Goal: Use online tool/utility: Use online tool/utility

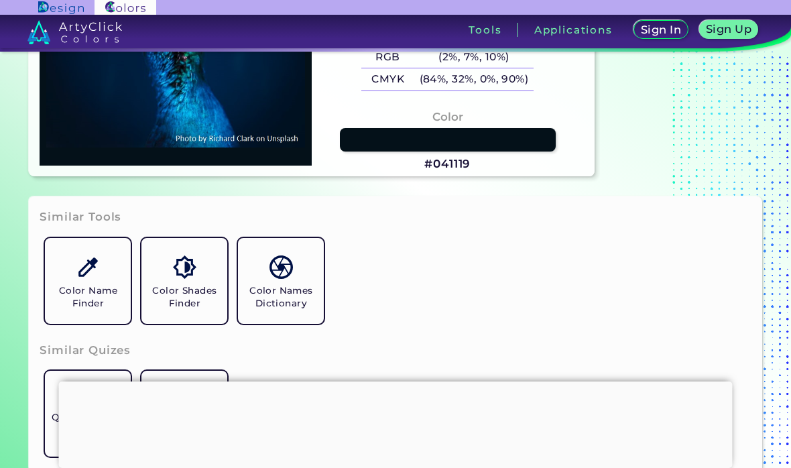
scroll to position [63, 0]
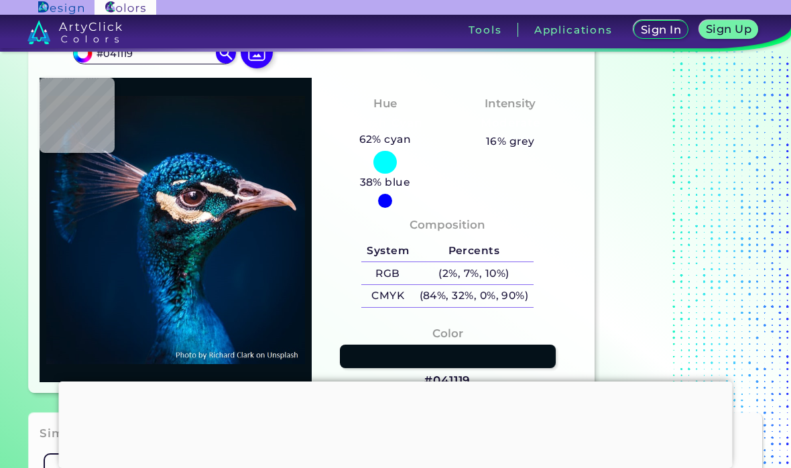
type input "#c7836d"
type input "#C7836D"
type input "#d0bba3"
type input "#D0BBA3"
type input "#7e716d"
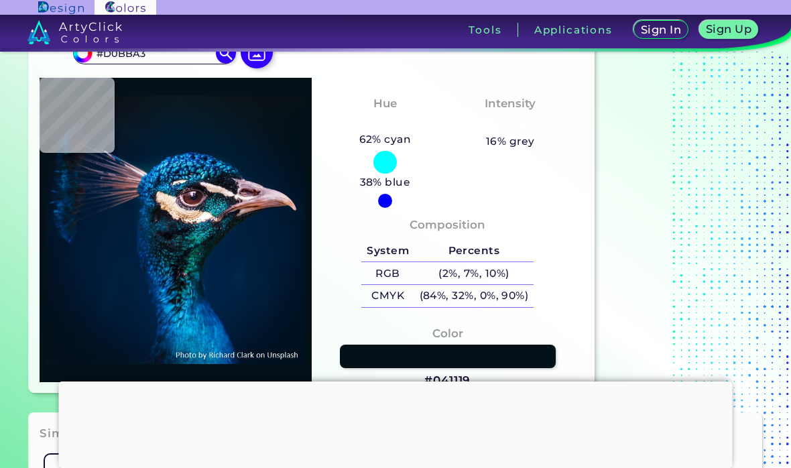
type input "#7E716D"
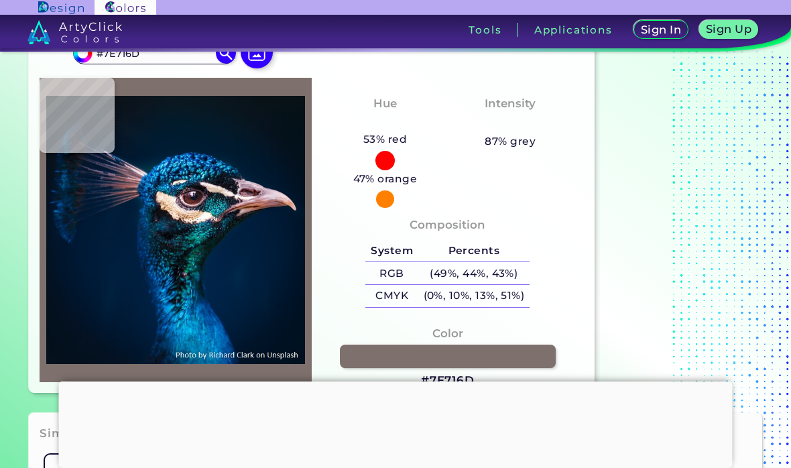
type input "#0e3964"
type input "#0E3964"
type input "#3392bc"
type input "#3392BC"
type input "#4acef8"
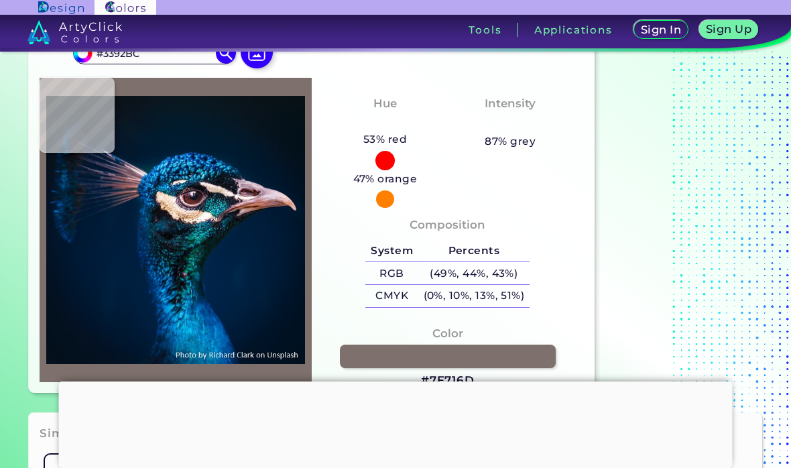
type input "#4ACEF8"
type input "#40c9fa"
type input "#40C9FA"
type input "#0d8ed2"
type input "#0D8ED2"
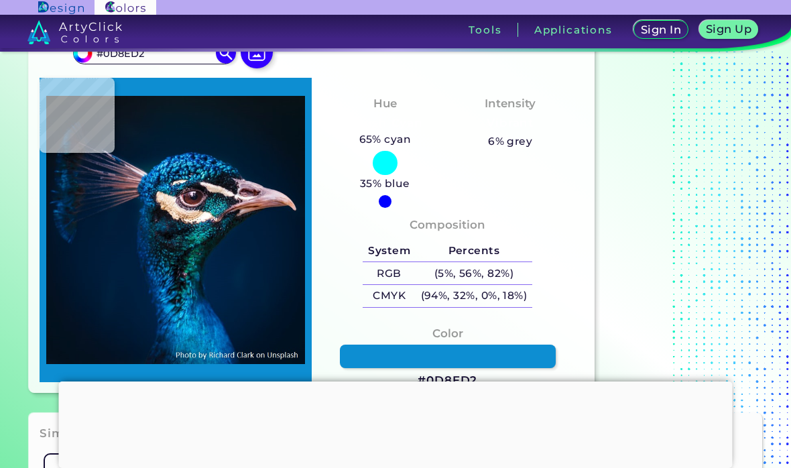
type input "#72ddfd"
type input "#72DDFD"
type input "#0862a2"
type input "#0862A2"
type input "#08273c"
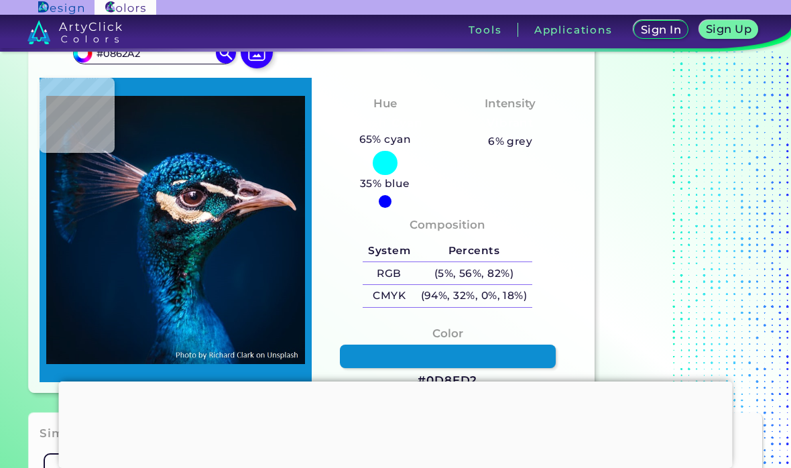
type input "#08273C"
type input "#02446f"
type input "#02446F"
type input "#012a46"
type input "#012A46"
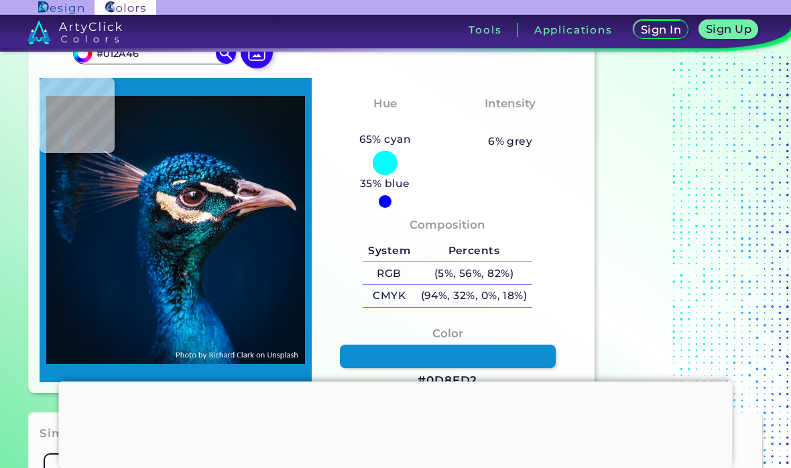
type input "#f3dac8"
type input "#F3DAC8"
type input "#f8dec5"
type input "#F8DEC5"
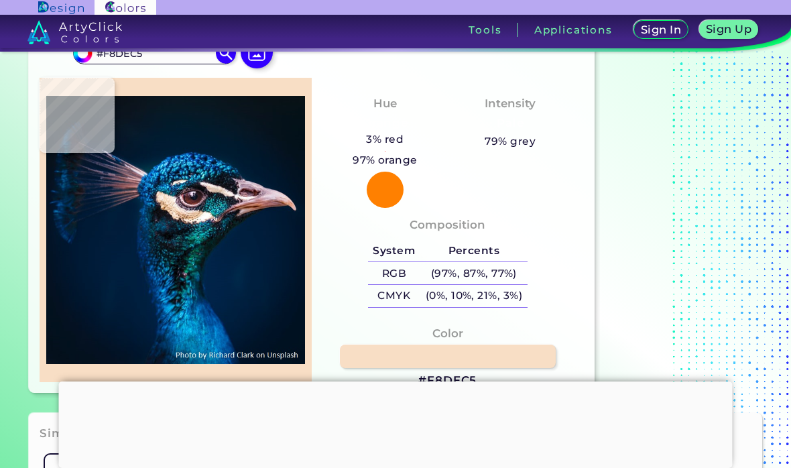
type input "#e0caae"
type input "#E0CAAE"
type input "#e8dccb"
type input "#E8DCCB"
type input "#361c27"
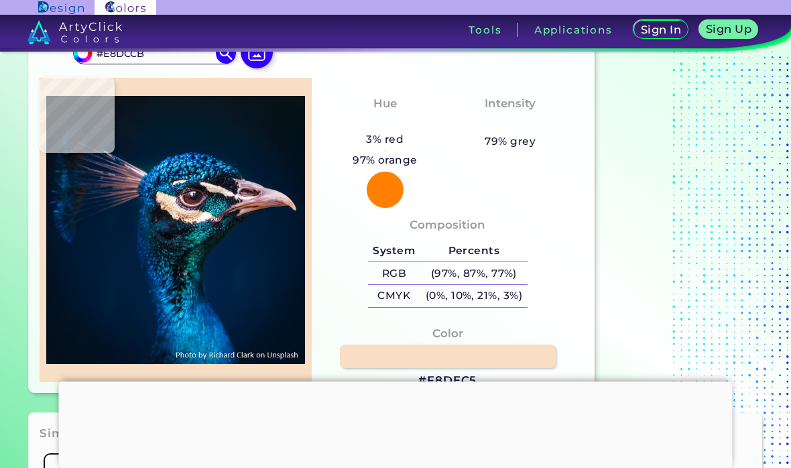
type input "#361C27"
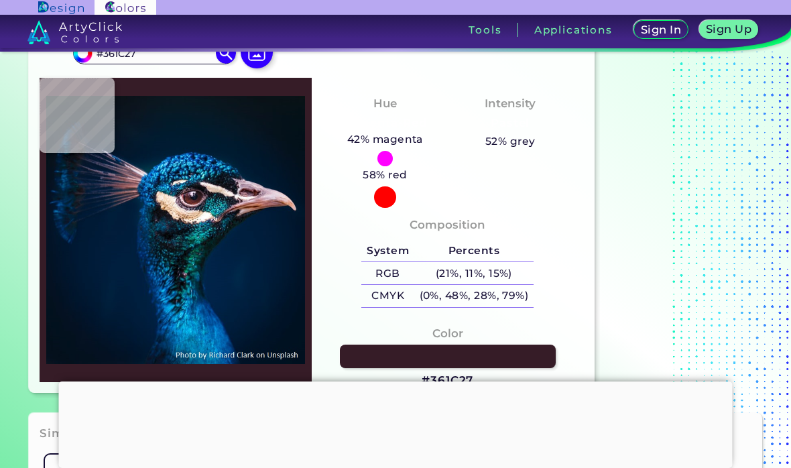
type input "#31171b"
type input "#31171B"
type input "#0b1b27"
type input "#0B1B27"
type input "#111b24"
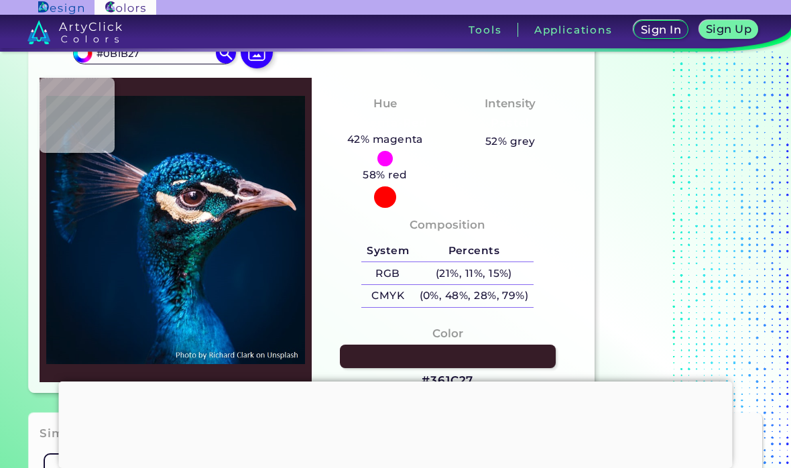
type input "#111B24"
type input "#434350"
type input "#765d5b"
type input "#765D5B"
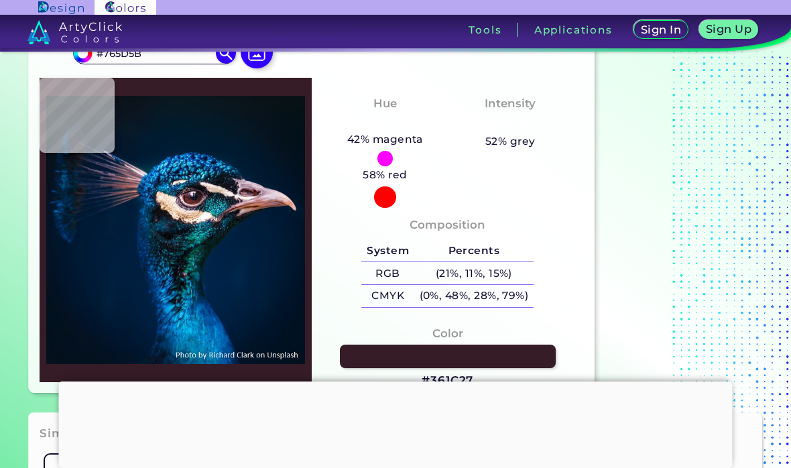
type input "#fdfcfa"
type input "#FDFCFA"
type input "#f8fbfa"
type input "#F8FBFA"
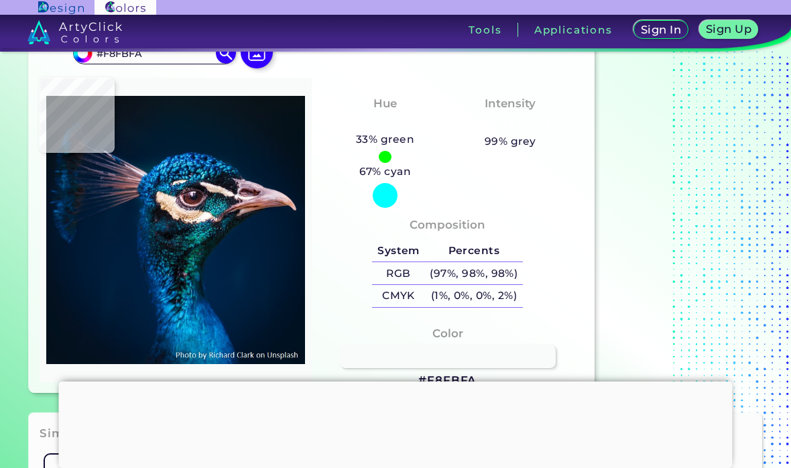
type input "#fafdfe"
type input "#FAFDFE"
type input "#f9fbfa"
type input "#F9FBFA"
click at [245, 197] on img at bounding box center [175, 229] width 259 height 291
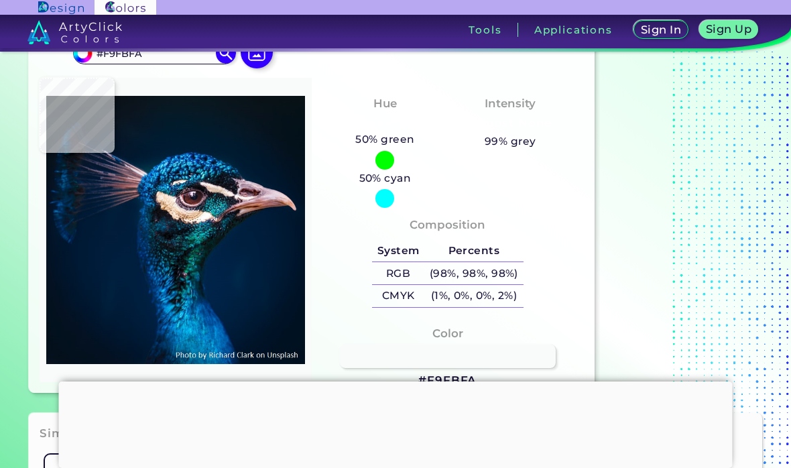
type input "#e7b2b7"
type input "#E7B2B7"
type input "#a77c89"
type input "#A77C89"
type input "#8f7186"
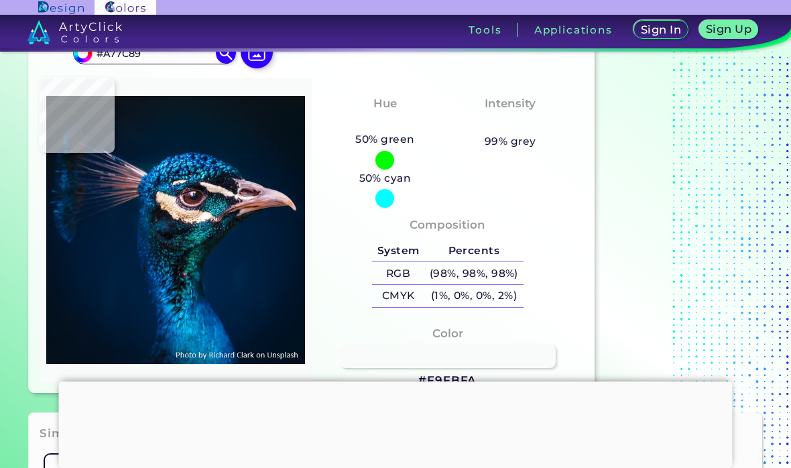
type input "#8F7186"
type input "#2b3042"
type input "#2B3042"
type input "#001d35"
type input "#001D35"
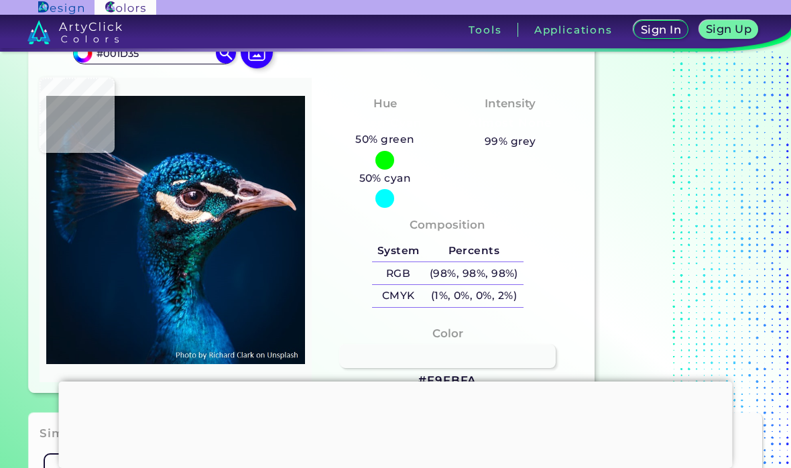
type input "#011a31"
type input "#011A31"
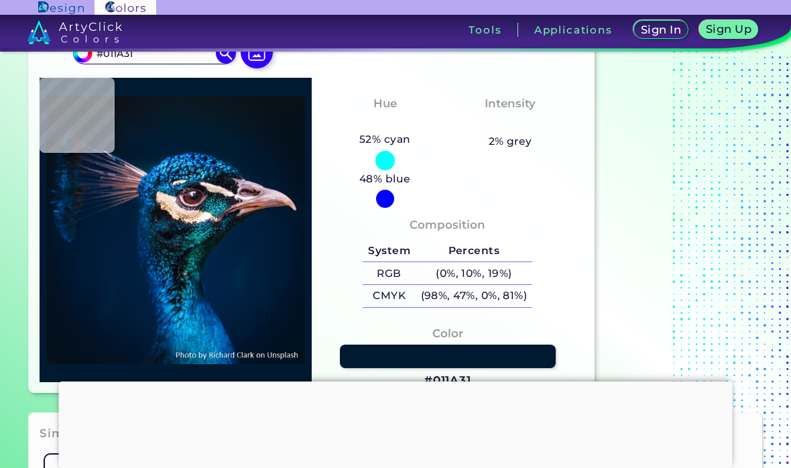
type input "#001a30"
type input "#001A30"
type input "#00192f"
type input "#00192F"
type input "#00192d"
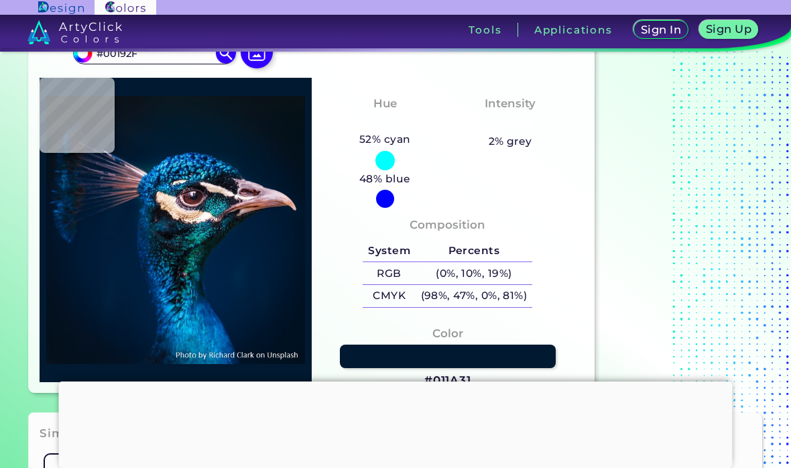
type input "#00192D"
type input "#011a2e"
type input "#011A2E"
type input "#02192b"
type input "#02192B"
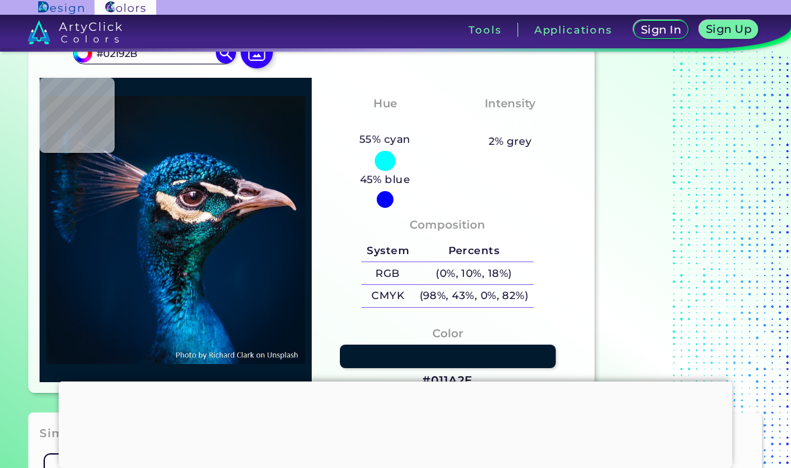
type input "#041726"
type input "#041624"
type input "#051522"
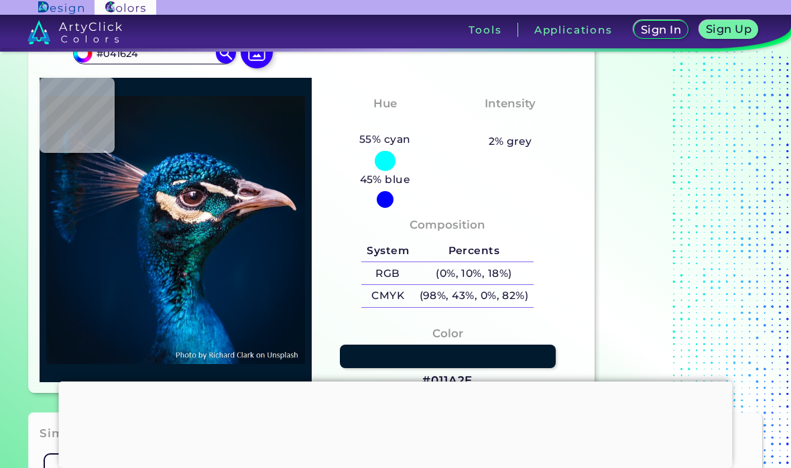
type input "#051522"
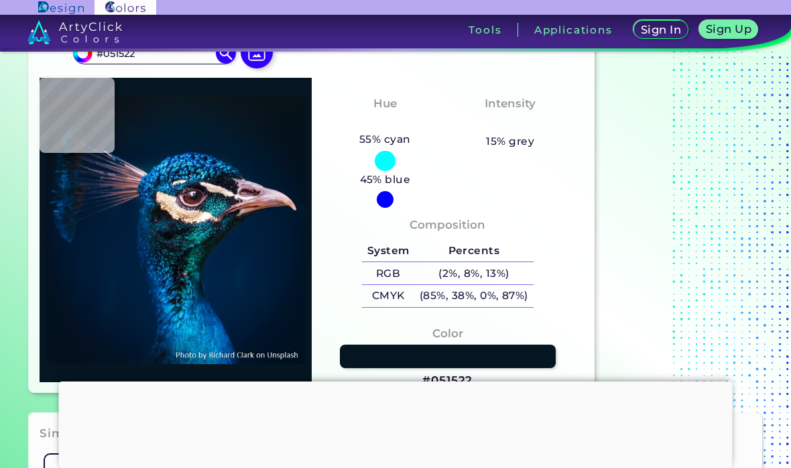
type input "#06141f"
type input "#06141F"
type input "#051620"
type input "#021728"
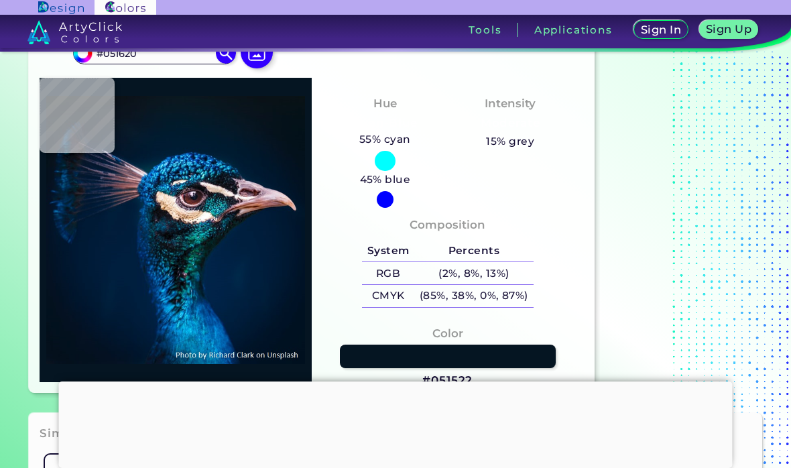
type input "#021728"
type input "#00192f"
type input "#00192F"
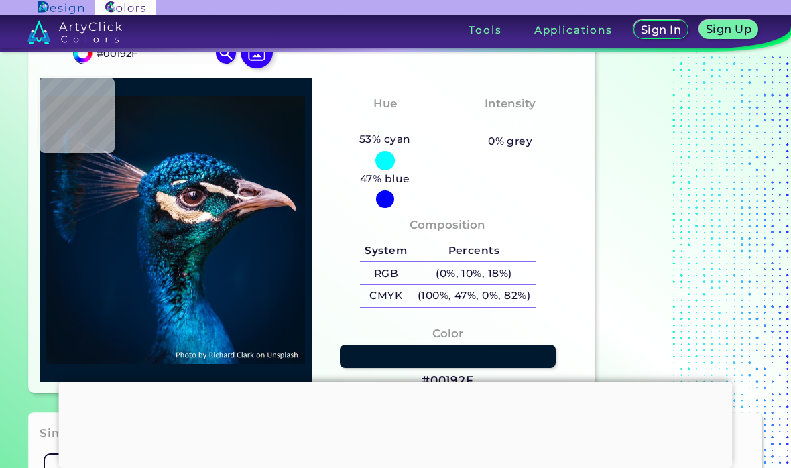
type input "#001e36"
type input "#001E36"
type input "#002a48"
type input "#002A48"
type input "#044570"
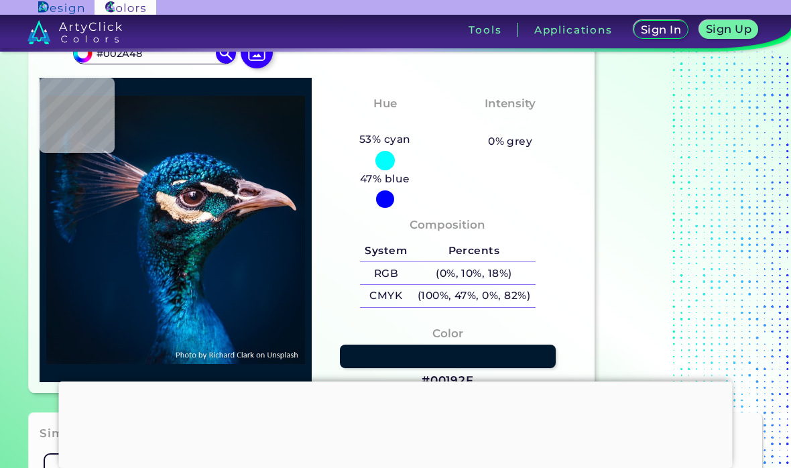
type input "#044570"
type input "#050e1a"
type input "#050E1A"
type input "#0b0d1a"
type input "#0B0D1A"
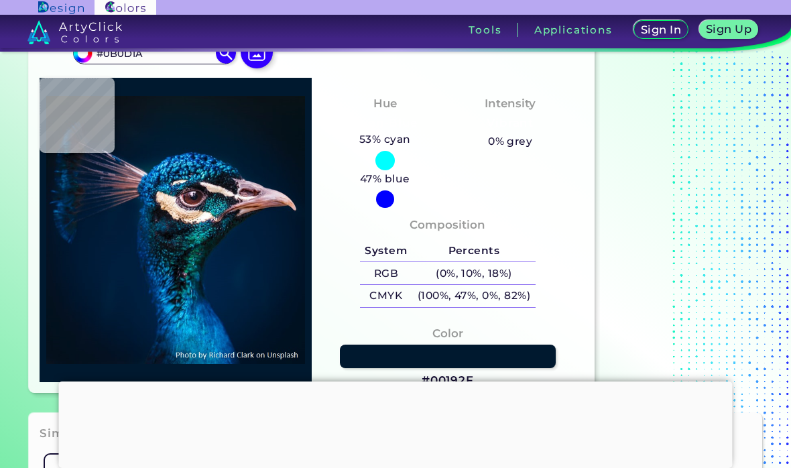
type input "#070c14"
type input "#070C14"
type input "#0f151c"
type input "#0F151C"
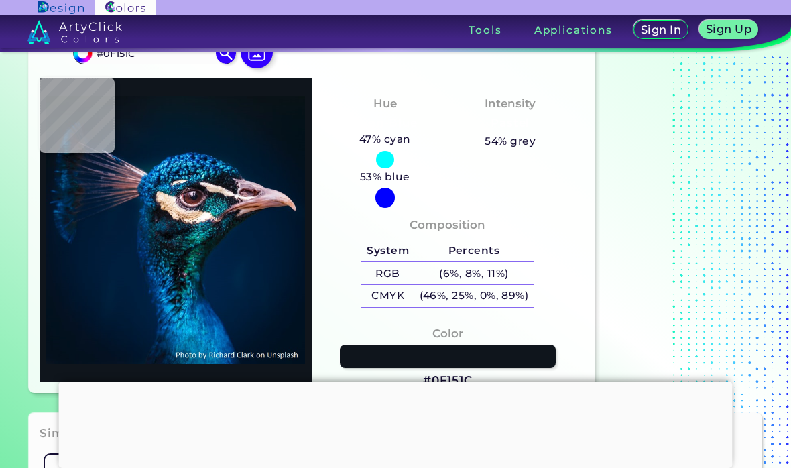
type input "#0c181e"
type input "#0C181E"
type input "#423338"
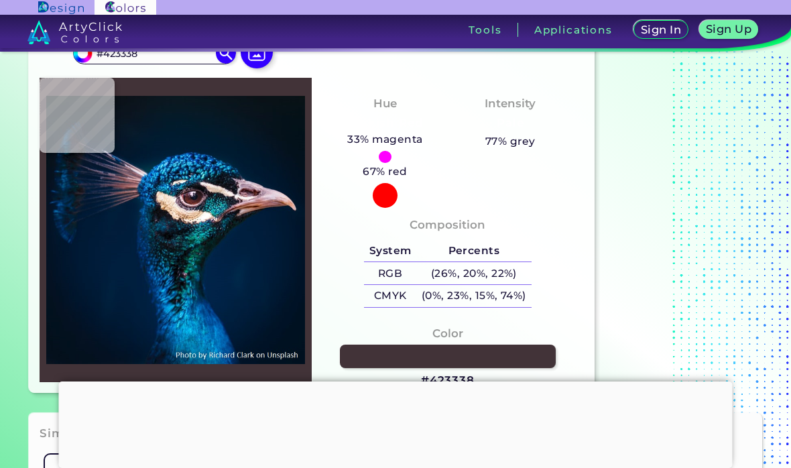
type input "#ccbcbd"
type input "#CCBCBD"
type input "#eddfdd"
type input "#EDDFDD"
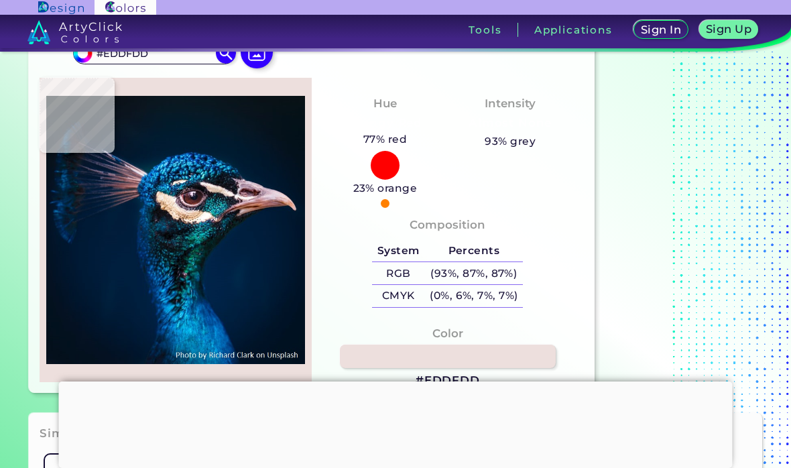
type input "#e5d9cc"
type input "#E5D9CC"
type input "#d7c0b1"
type input "#D7C0B1"
type input "#dbbfa7"
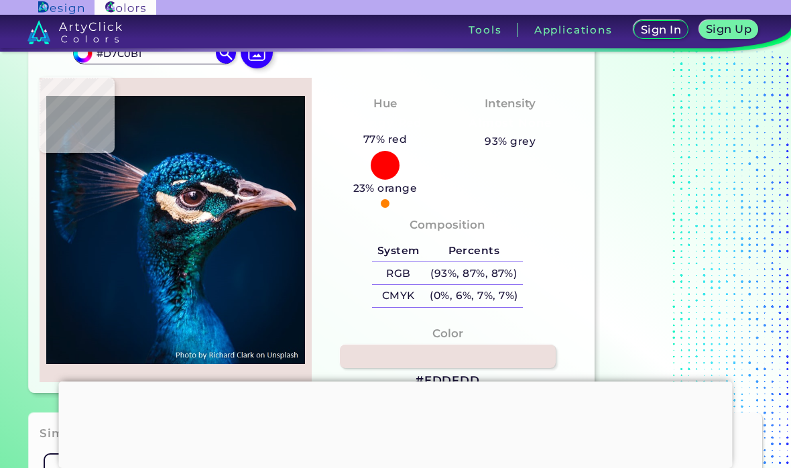
type input "#DBBFA7"
type input "#bea795"
type input "#BEA795"
type input "#121a21"
type input "#121A21"
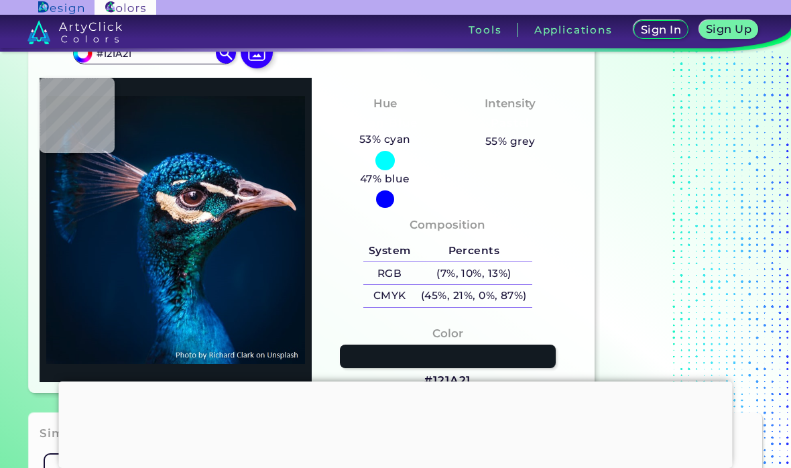
type input "#166266"
type input "#0a1824"
type input "#0A1824"
type input "#161018"
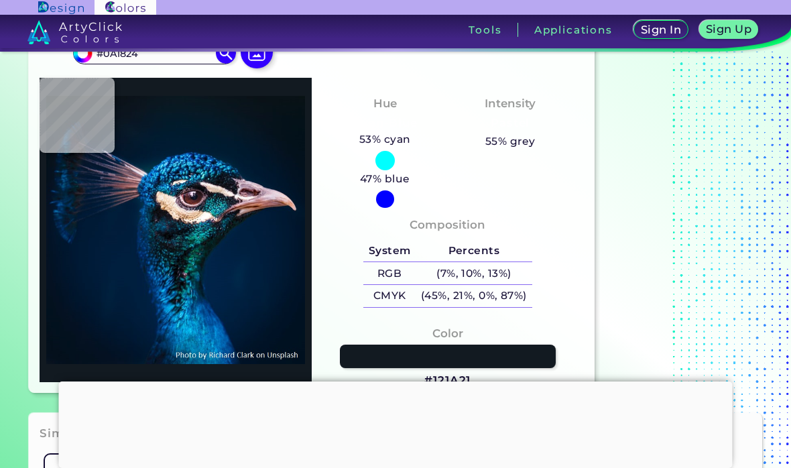
type input "#161018"
type input "#3d262d"
type input "#3D262D"
type input "#525365"
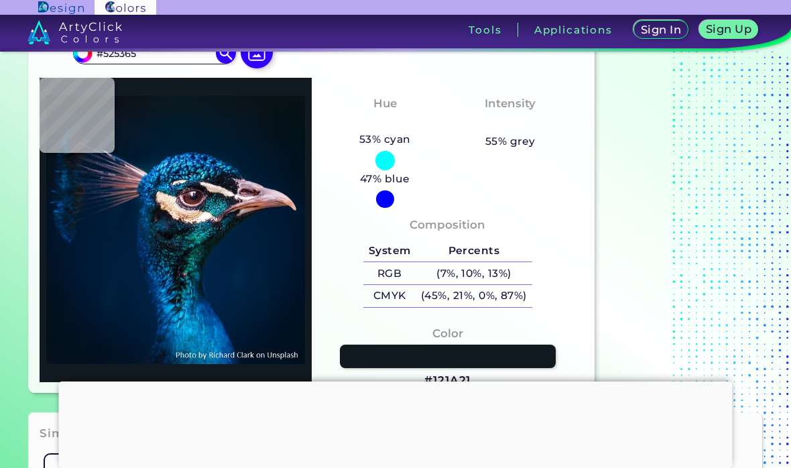
type input "#5b4f66"
type input "#5B4F66"
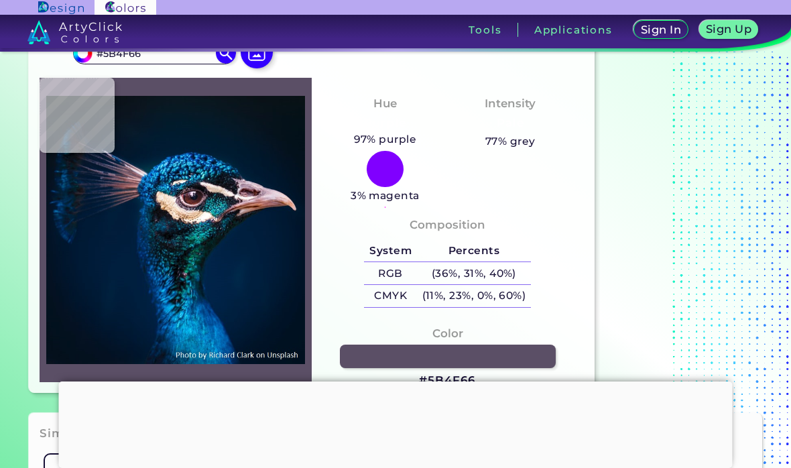
type input "#434059"
type input "#482123"
type input "#612f2b"
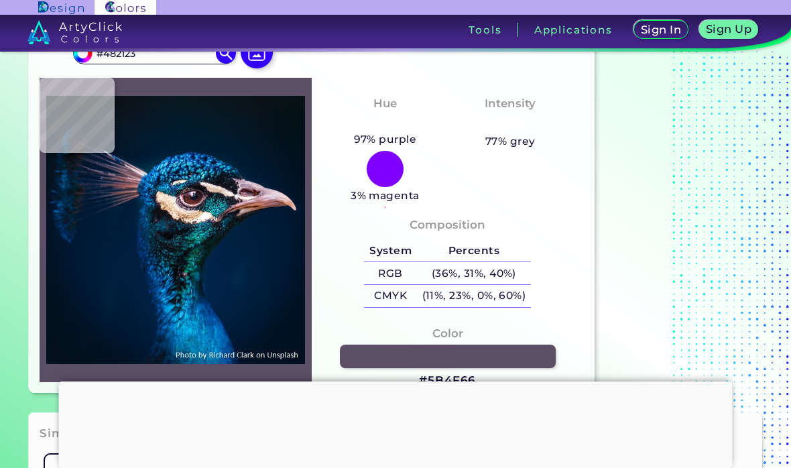
type input "#612F2B"
type input "#472f3c"
type input "#472F3C"
type input "#b5a4b1"
type input "#B5A4B1"
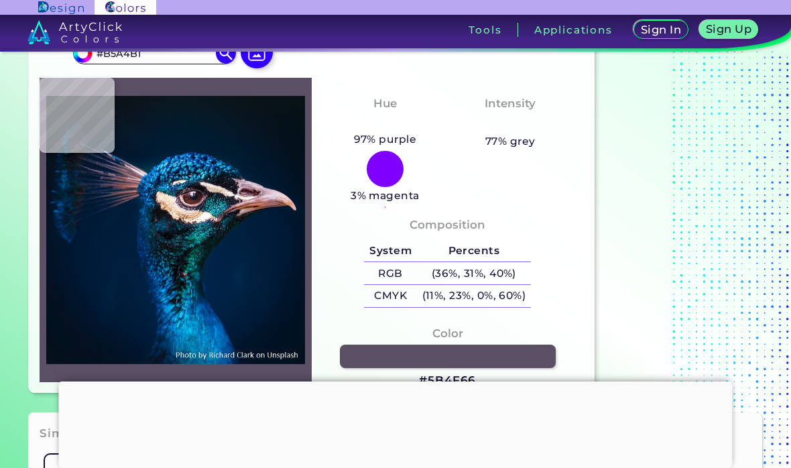
type input "#fae0d2"
type input "#FAE0D2"
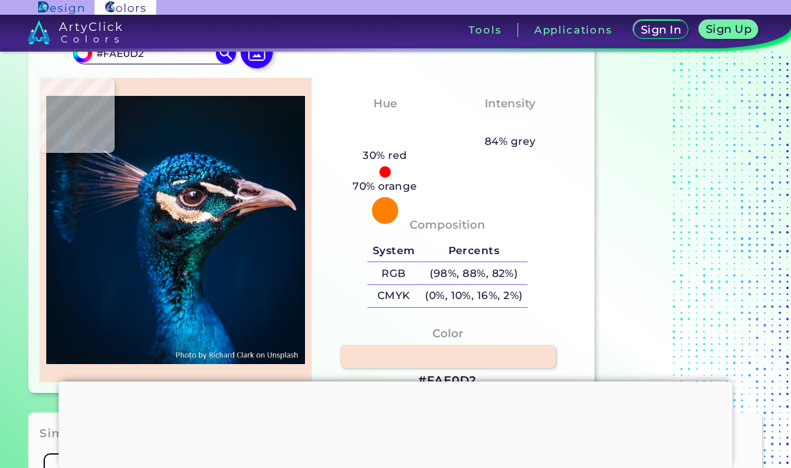
type input "#fae2cf"
type input "#FAE2CF"
type input "#e7ccb3"
type input "#E7CCB3"
type input "#d2ad8c"
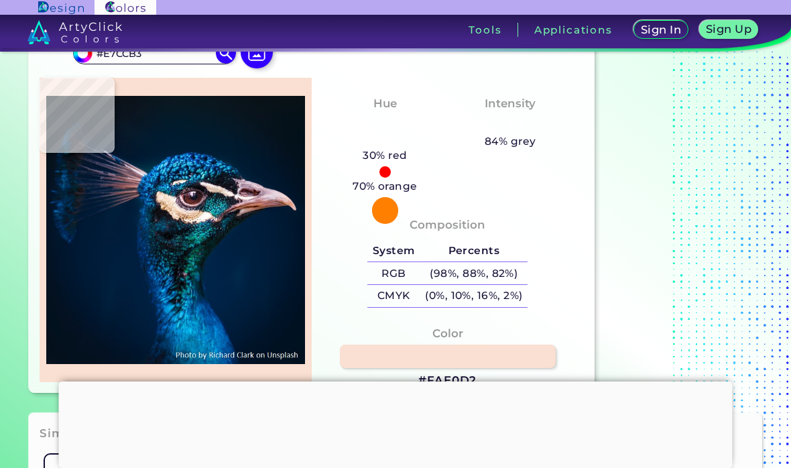
type input "#D2AD8C"
type input "#bd9270"
type input "#BD9270"
type input "#d4a886"
type input "#D4A886"
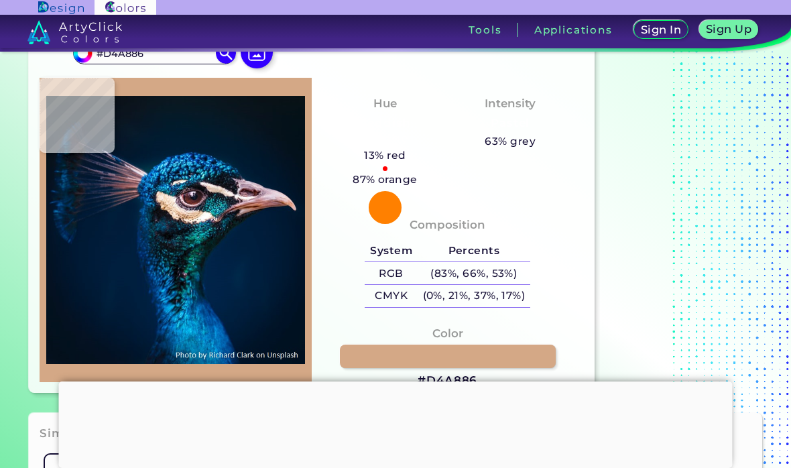
type input "#cb9d7c"
type input "#CB9D7C"
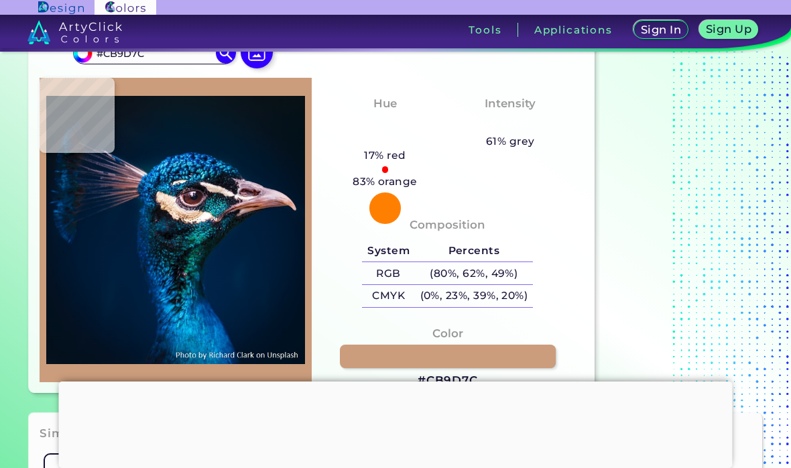
type input "#8f7068"
type input "#8F7068"
type input "#0f2237"
type input "#0F2237"
type input "#04191d"
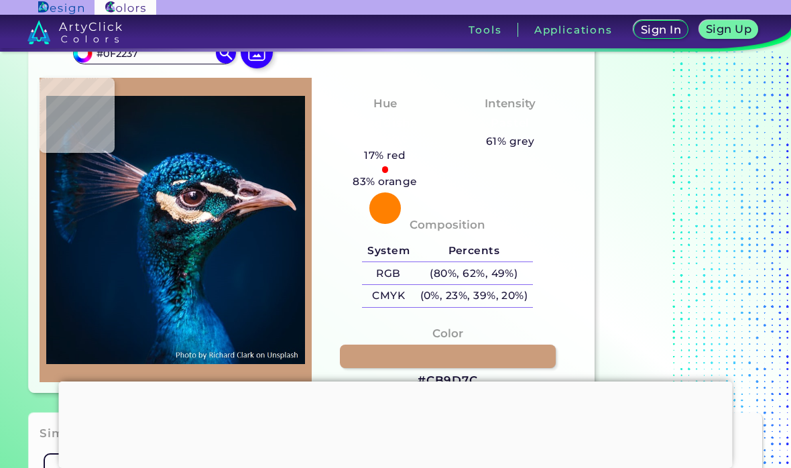
type input "#04191D"
type input "#092f36"
type input "#092F36"
type input "#213c42"
type input "#213C42"
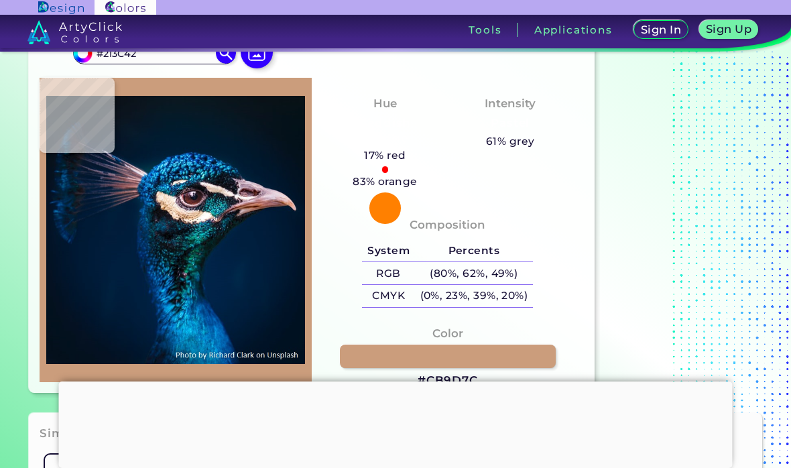
type input "#18212d"
type input "#18212D"
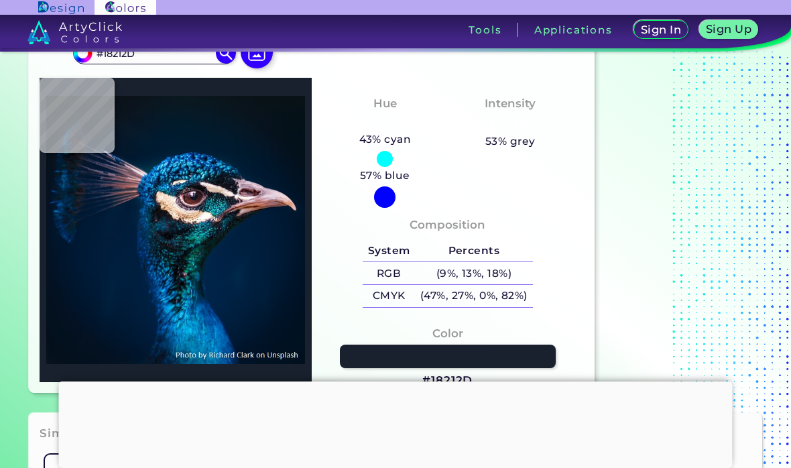
type input "#0c1f26"
type input "#0C1F26"
type input "#0c2a2d"
type input "#0C2A2D"
type input "#022a36"
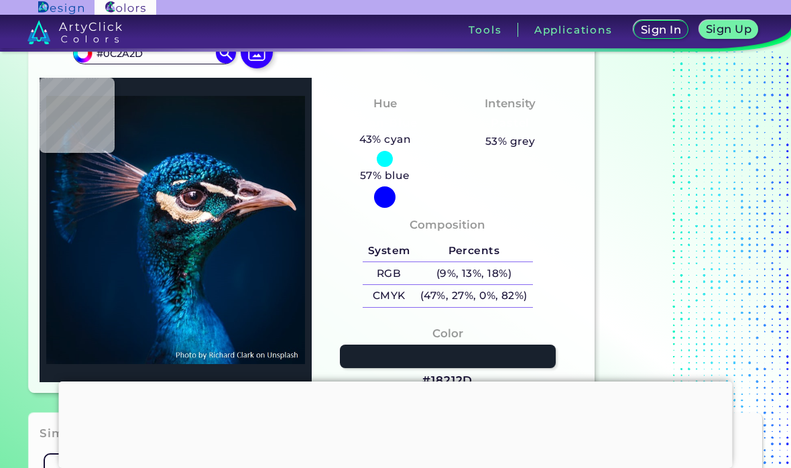
type input "#022A36"
type input "#061724"
type input "#030c15"
type input "#030C15"
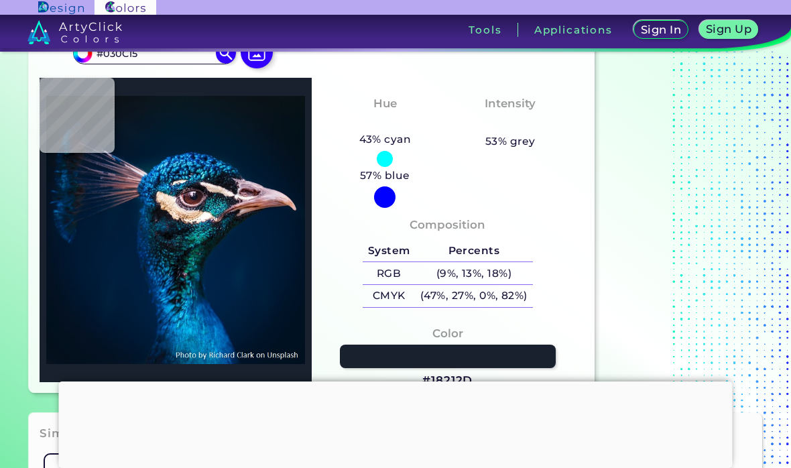
type input "#020205"
type input "#071519"
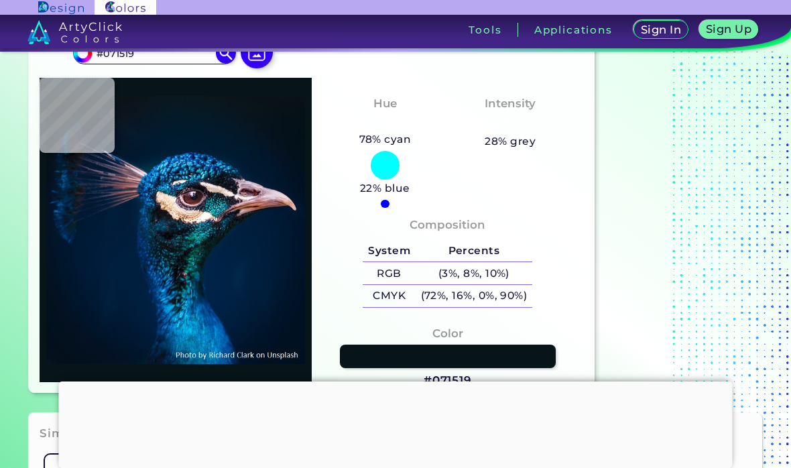
type input "#000005"
type input "#02070a"
type input "#02070A"
type input "#0e1219"
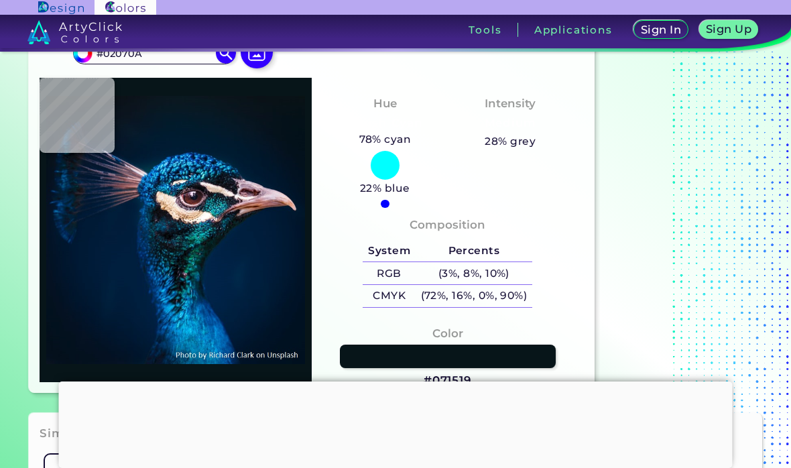
type input "#0E1219"
type input "#000005"
type input "#11161a"
type input "#11161A"
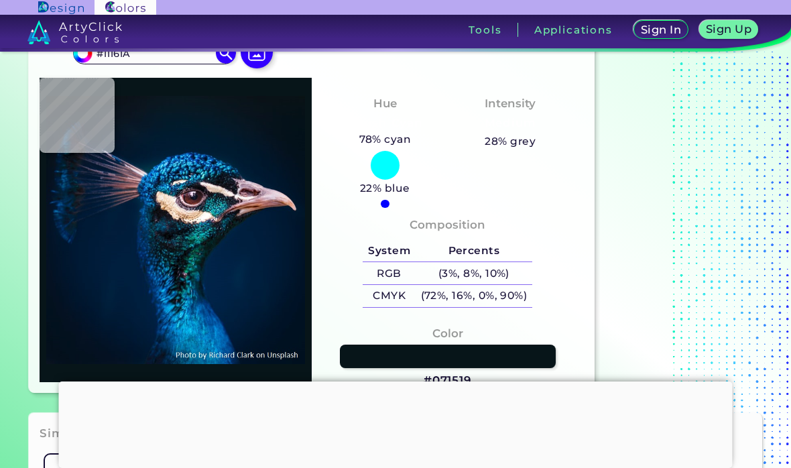
type input "#272e3a"
type input "#272E3A"
type input "#0b1b1b"
type input "#0B1B1B"
type input "#08111f"
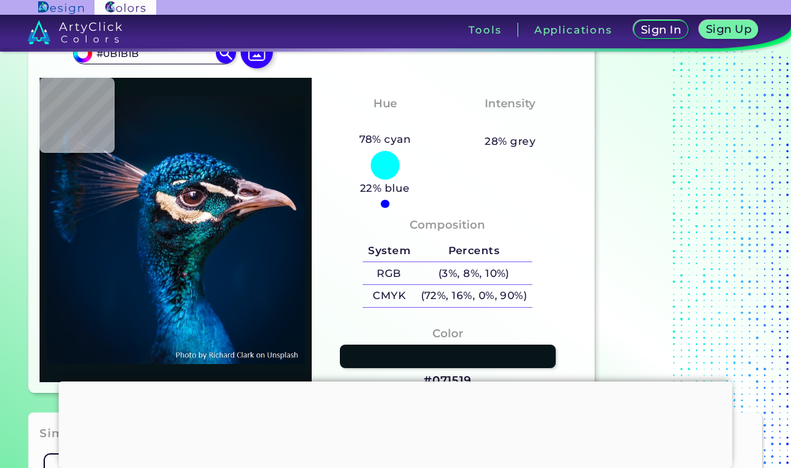
type input "#08111F"
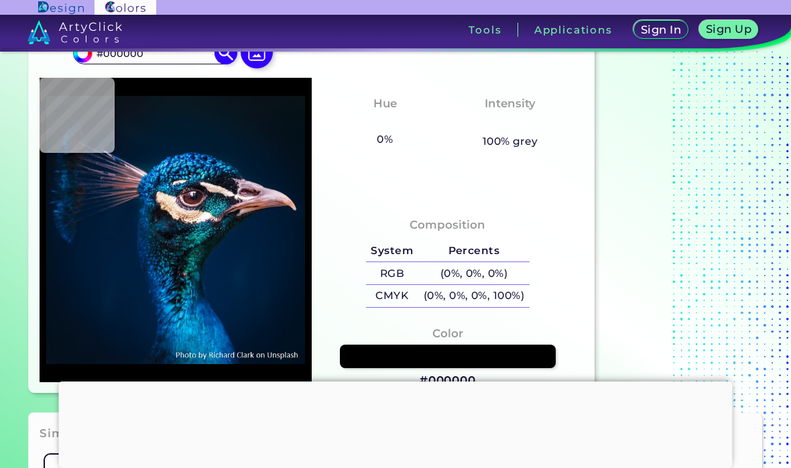
click at [83, 54] on input "#000000" at bounding box center [80, 51] width 17 height 17
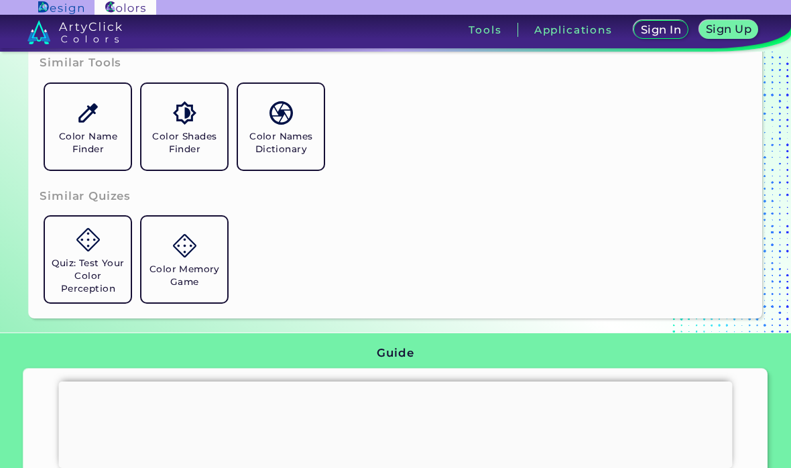
scroll to position [431, 0]
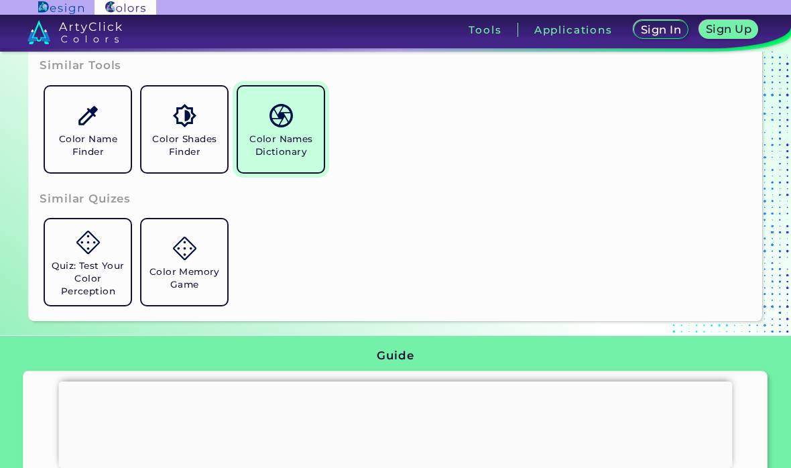
click at [281, 157] on h5 "Color Names Dictionary" at bounding box center [280, 145] width 75 height 25
